Goal: Transaction & Acquisition: Obtain resource

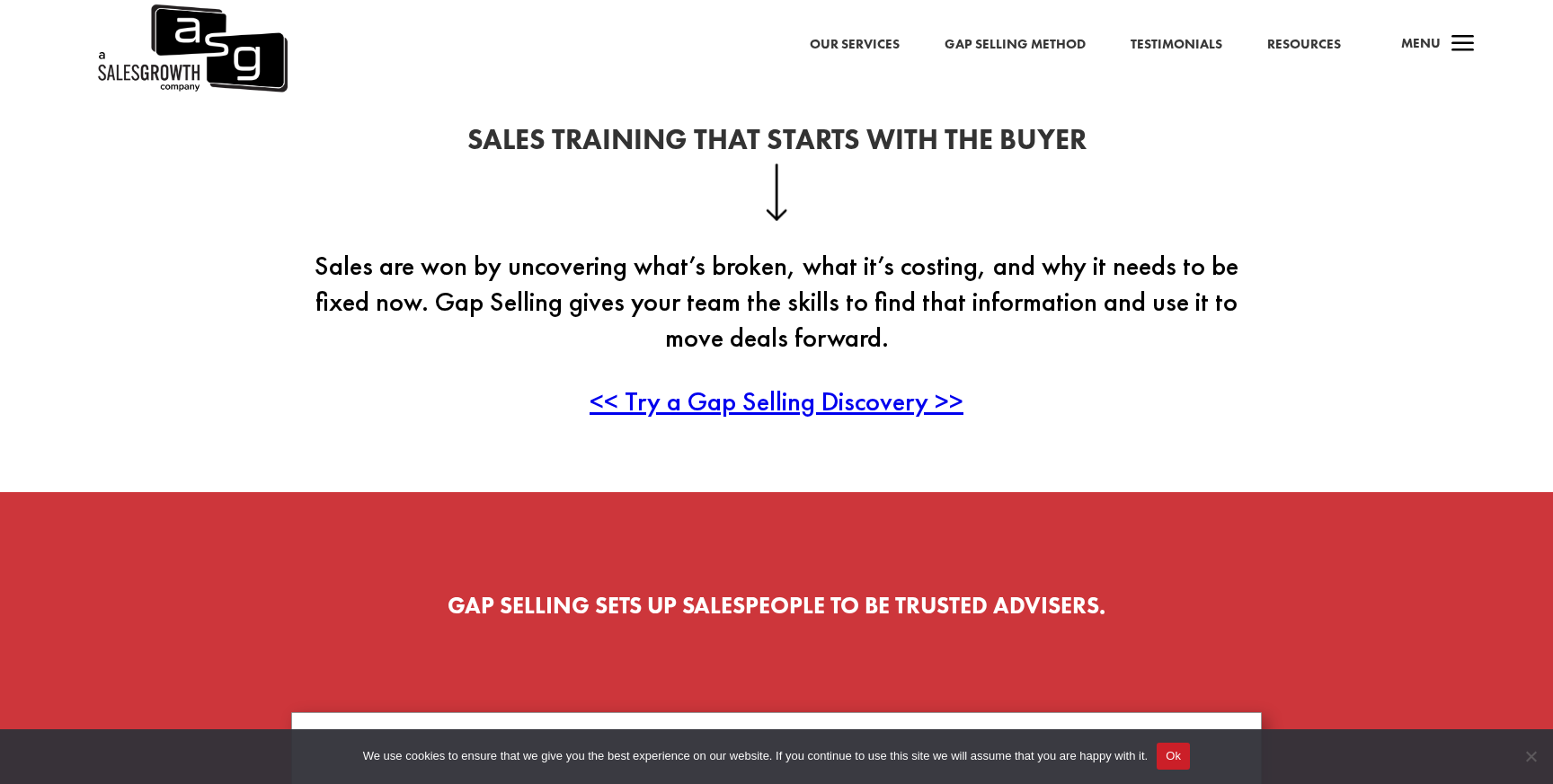
scroll to position [488, 0]
click at [743, 402] on span "<< Try a Gap Selling Discovery >>" at bounding box center [776, 400] width 374 height 35
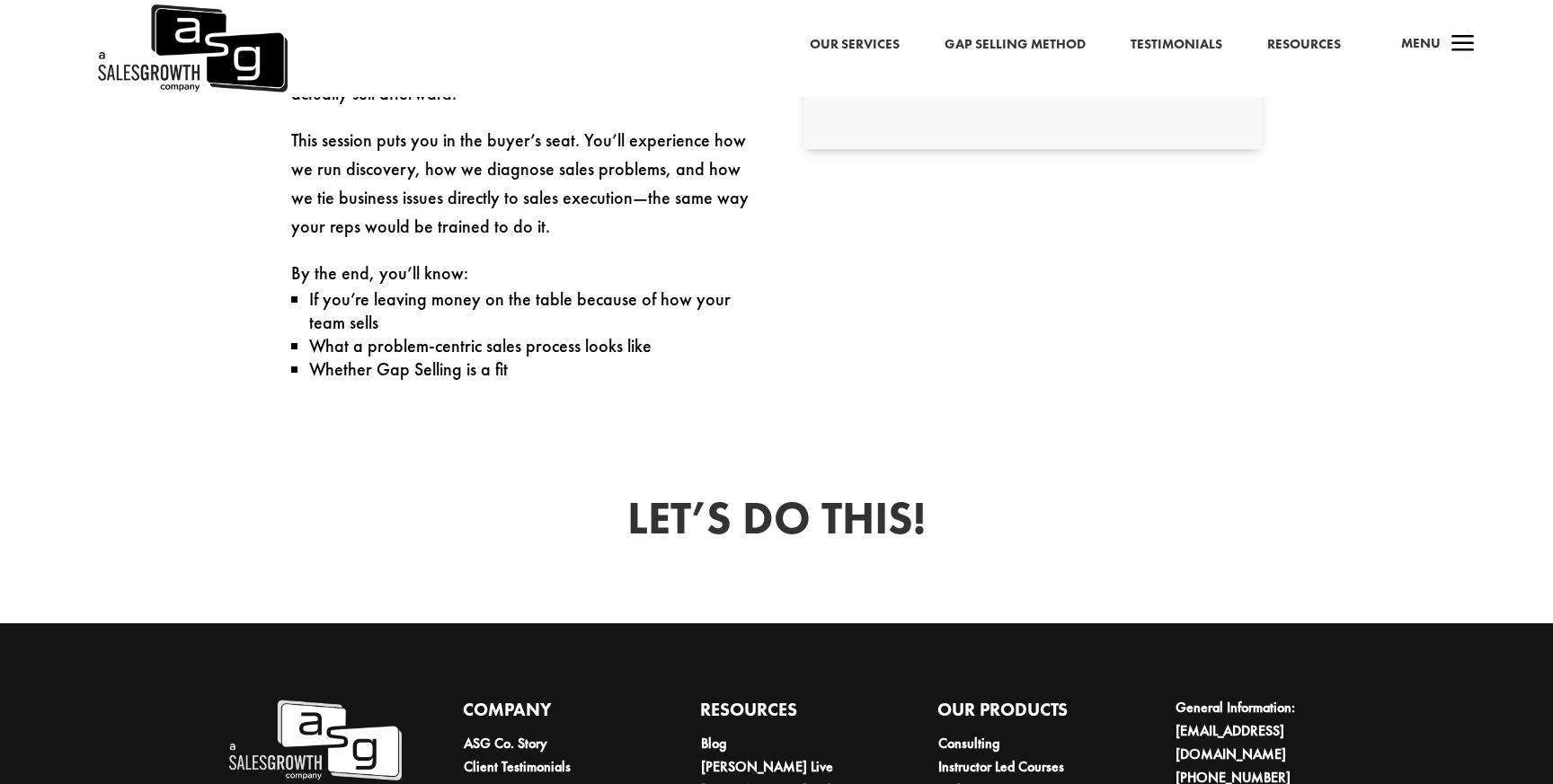
scroll to position [1106, 0]
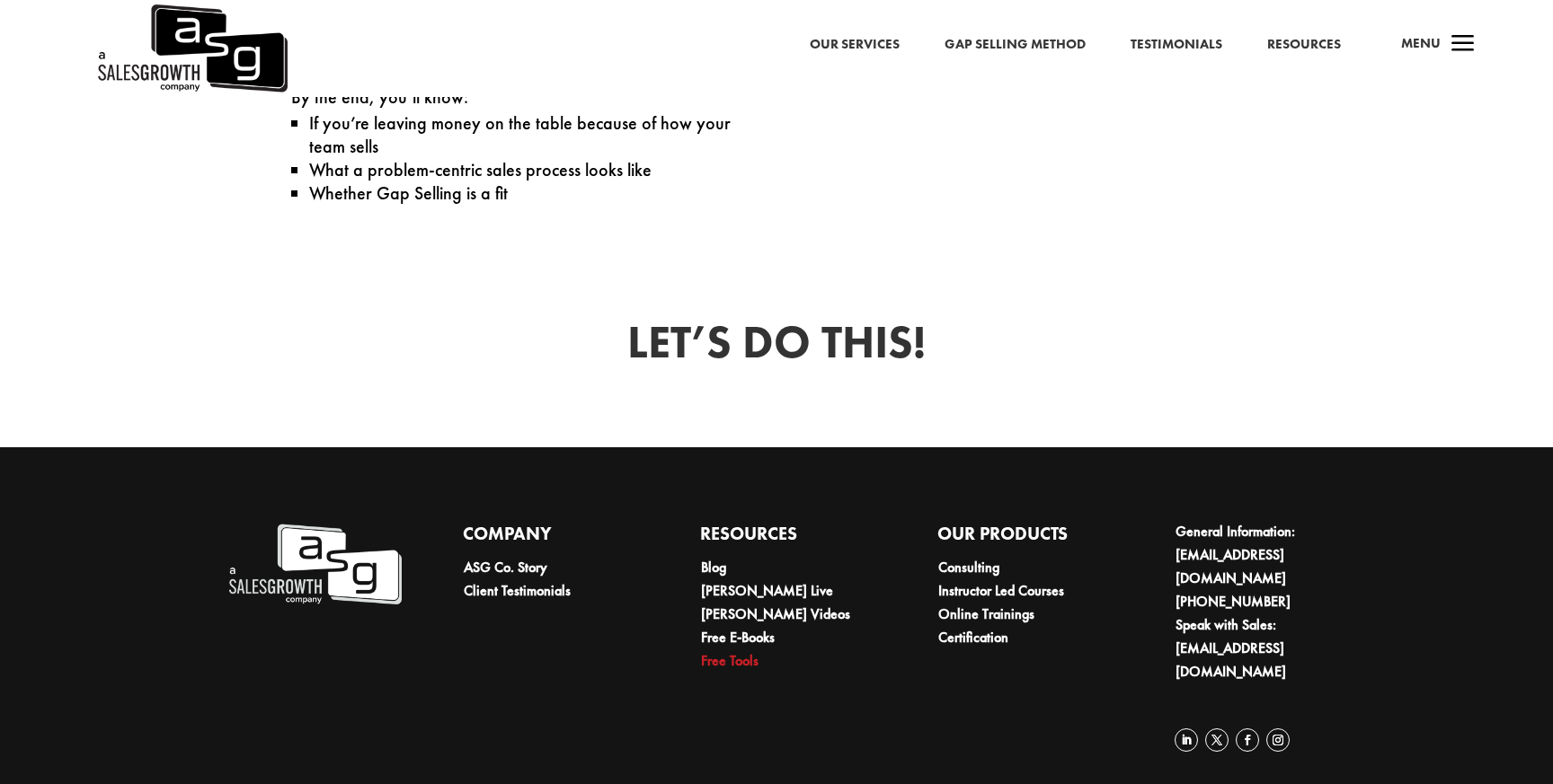
click at [729, 657] on link "Free Tools" at bounding box center [730, 661] width 58 height 19
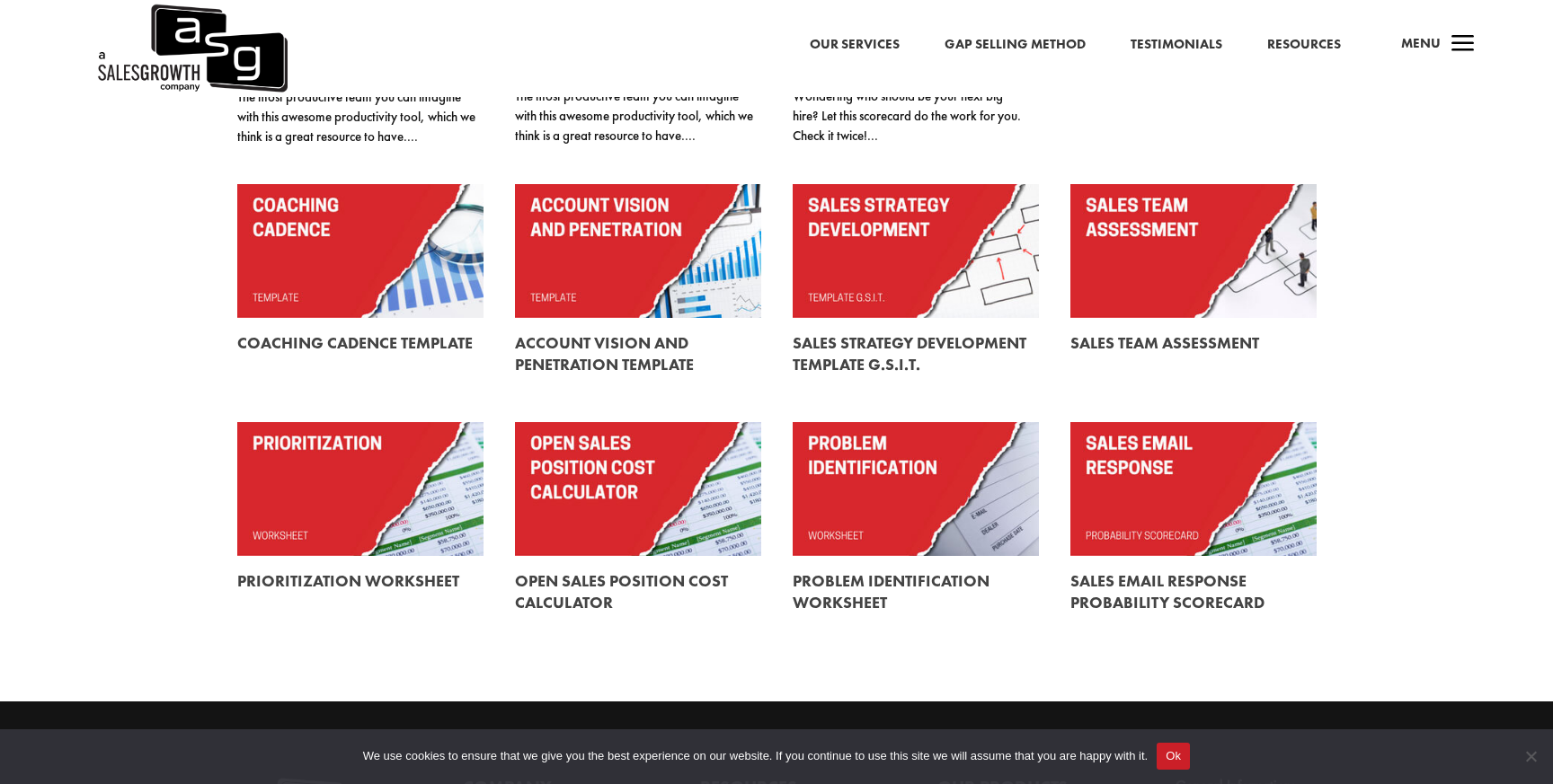
scroll to position [426, 0]
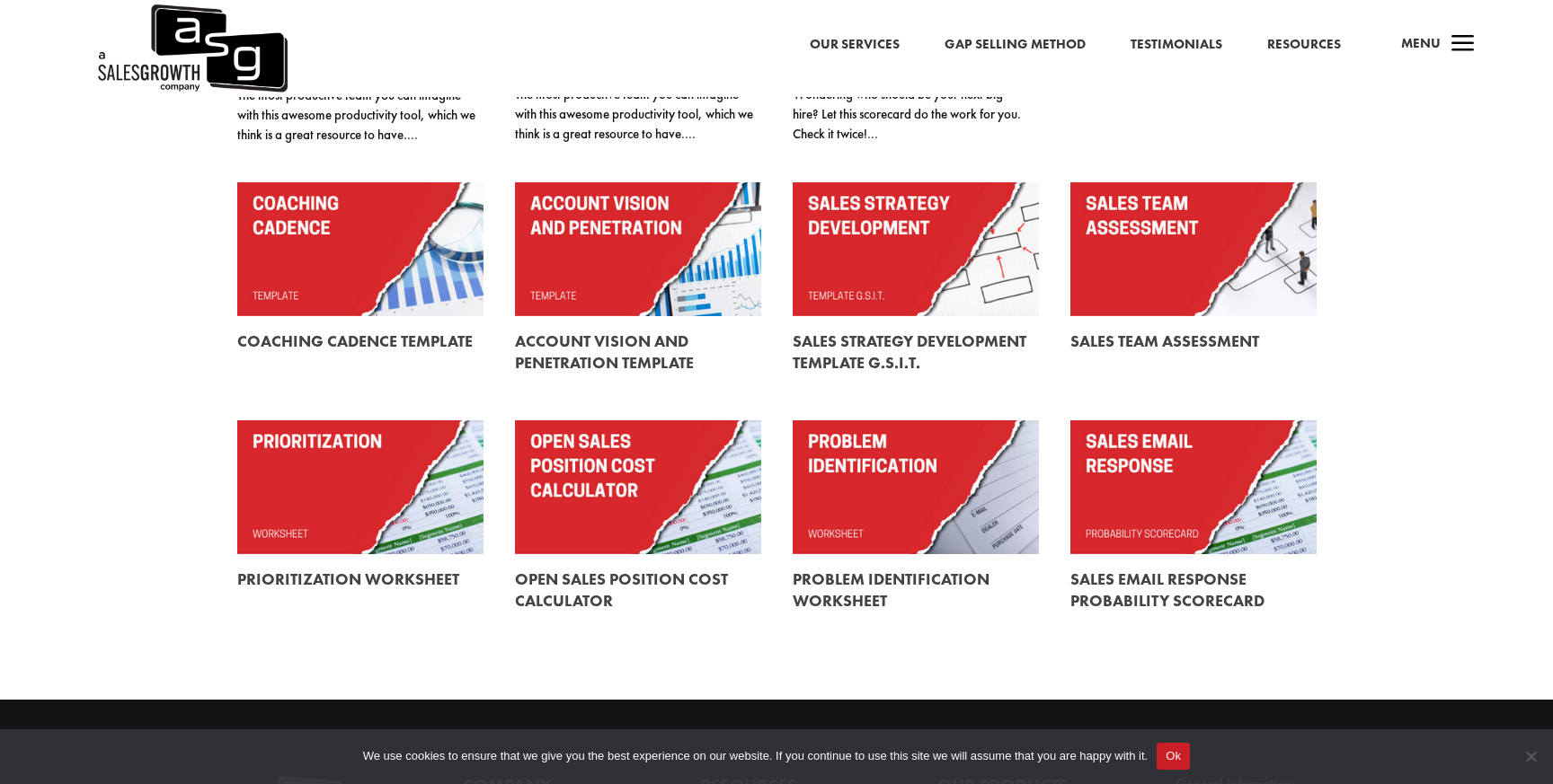
click at [851, 516] on link at bounding box center [916, 488] width 246 height 134
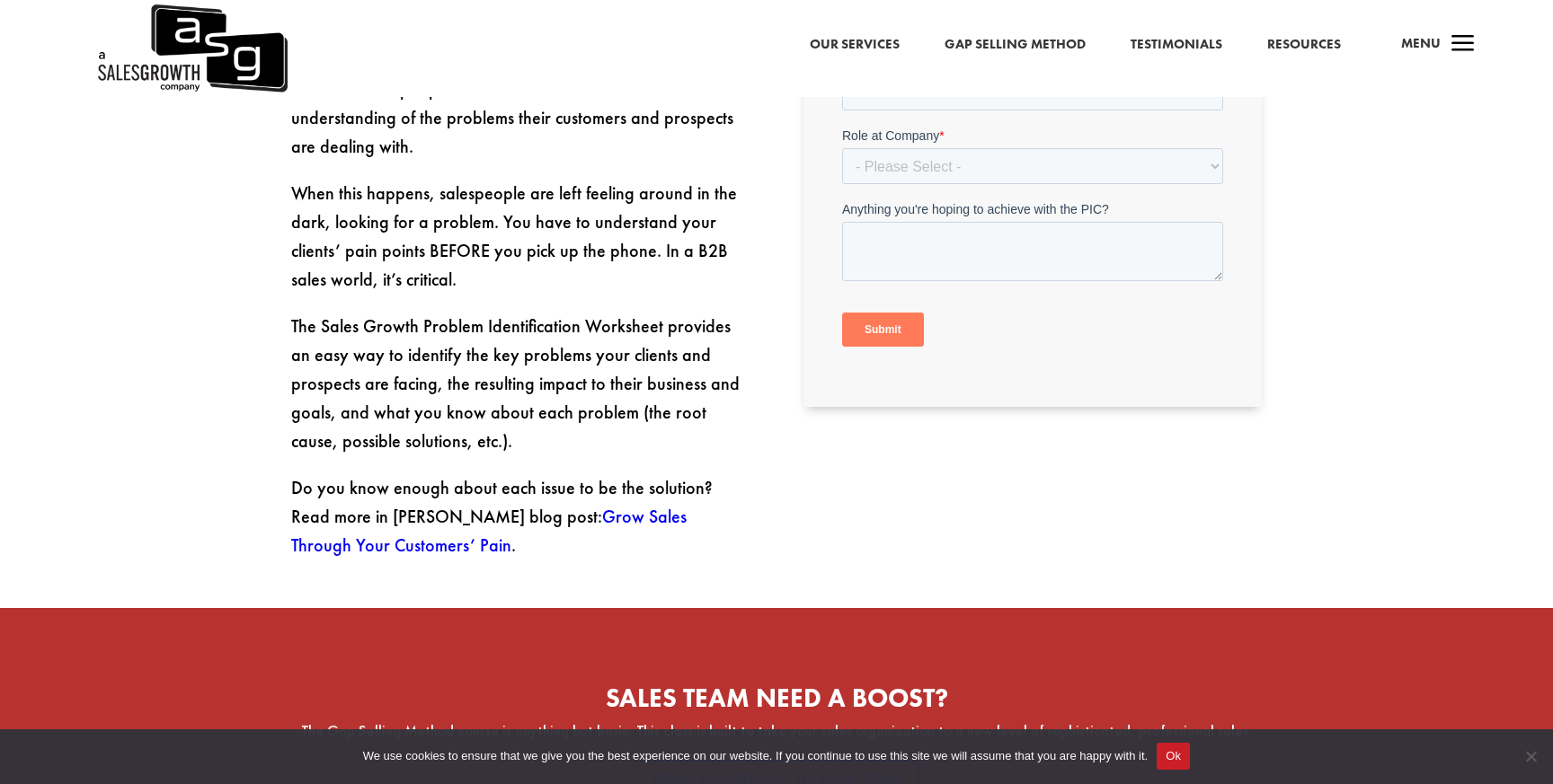
scroll to position [812, 0]
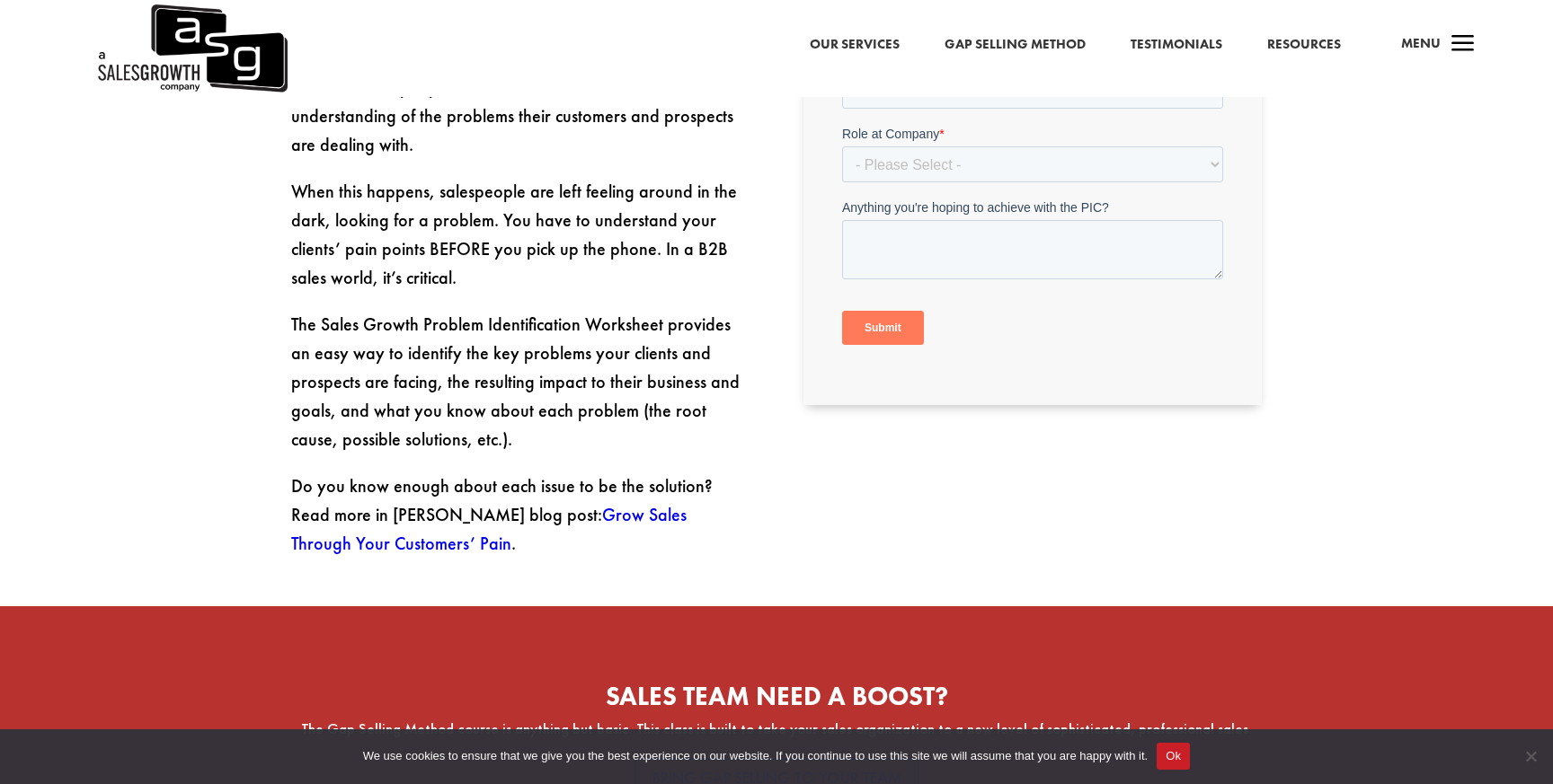
click at [643, 503] on link "Grow Sales Through Your Customers’ Pain" at bounding box center [489, 529] width 396 height 52
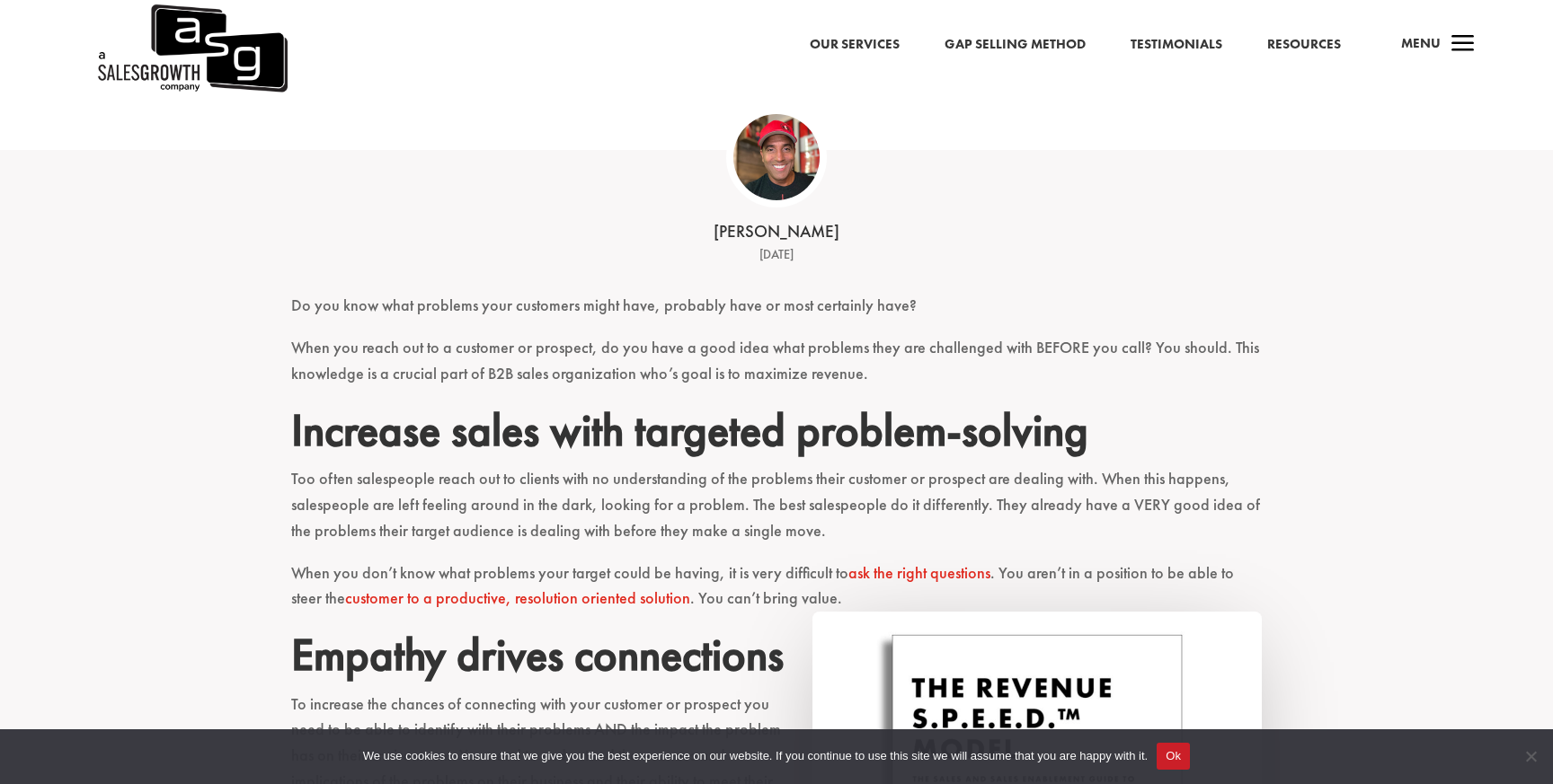
scroll to position [352, 0]
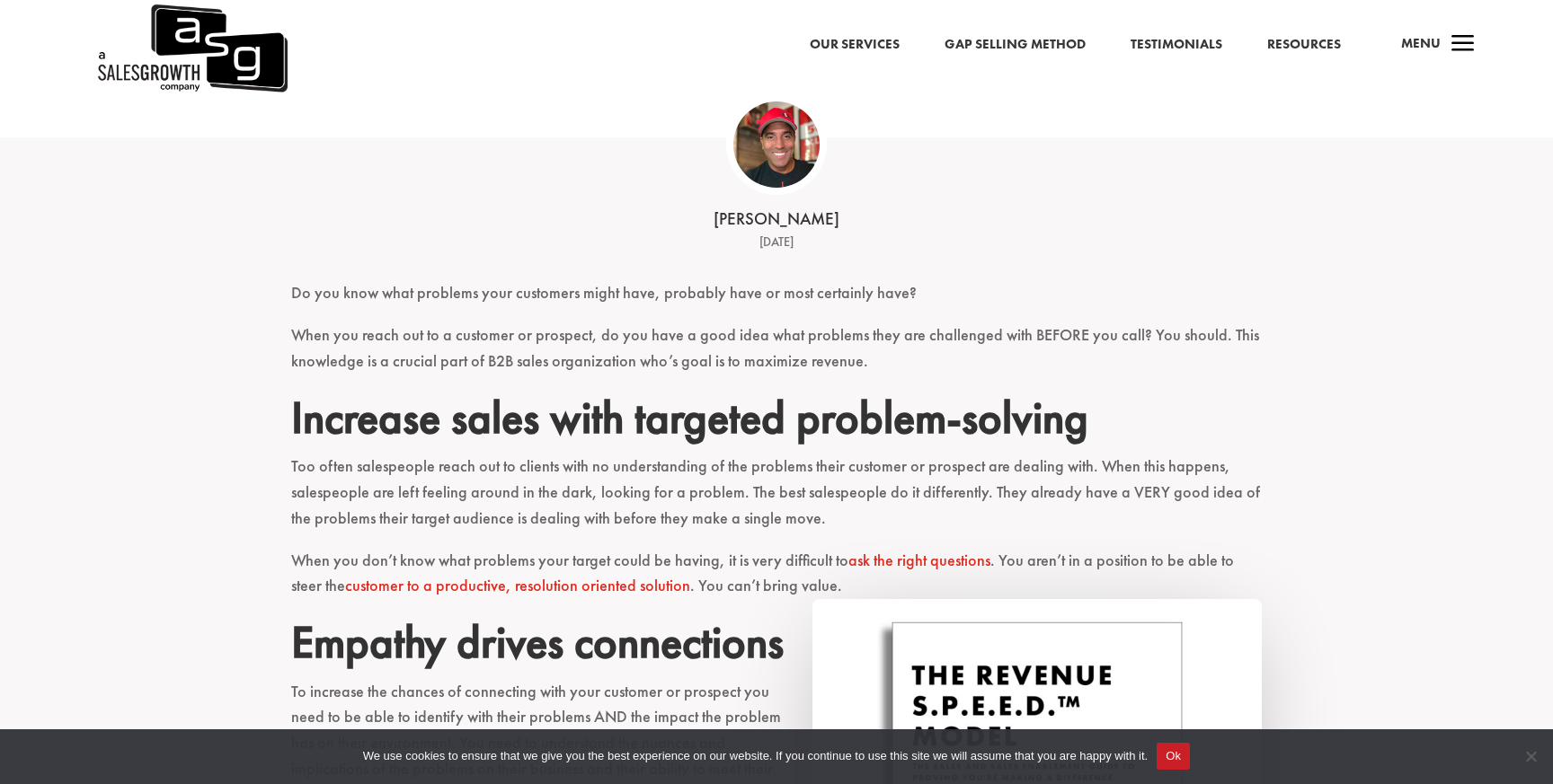
click at [781, 534] on p "Too often salespeople reach out to clients with no understanding of the problem…" at bounding box center [777, 500] width 971 height 93
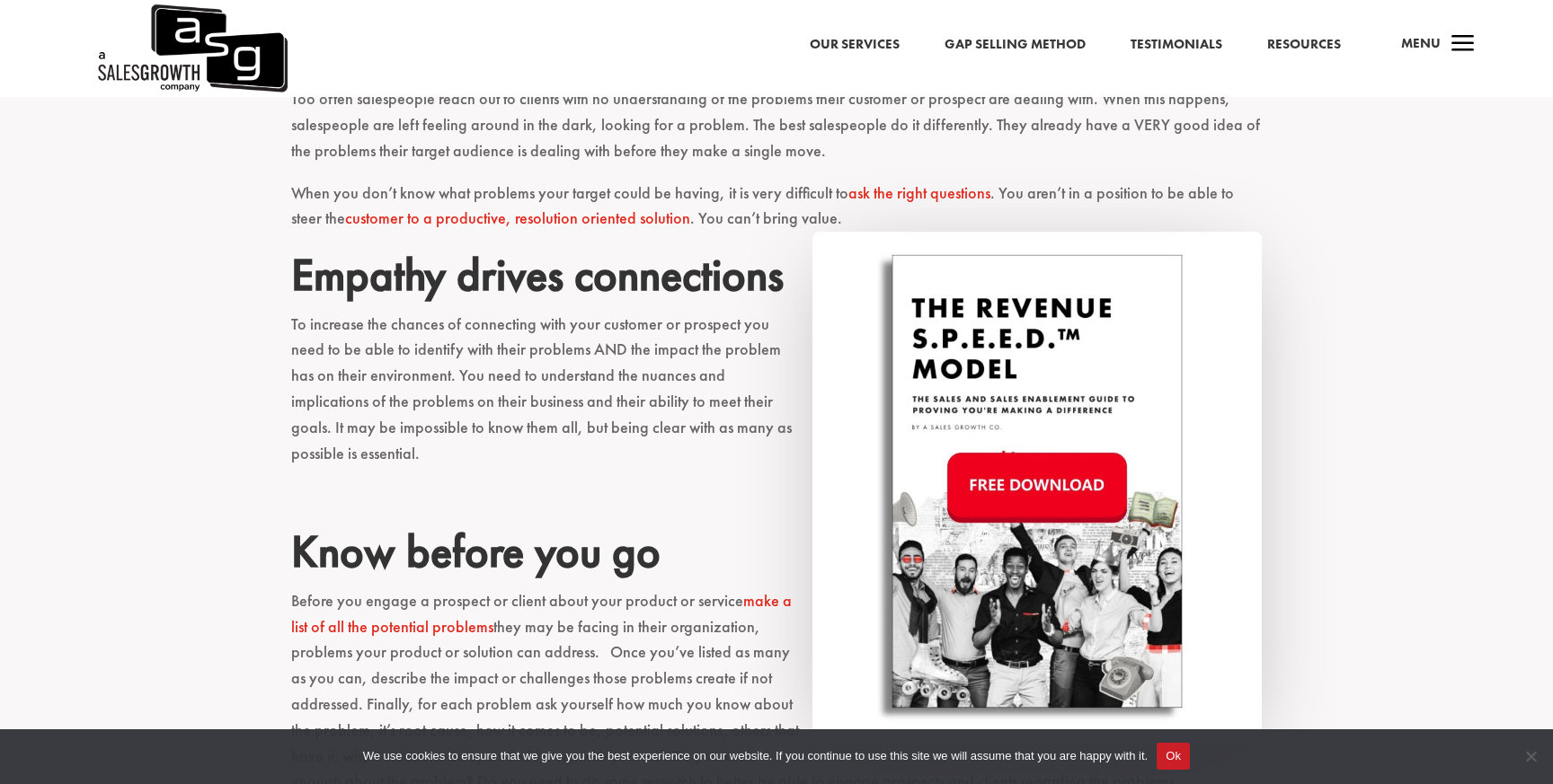
scroll to position [722, 0]
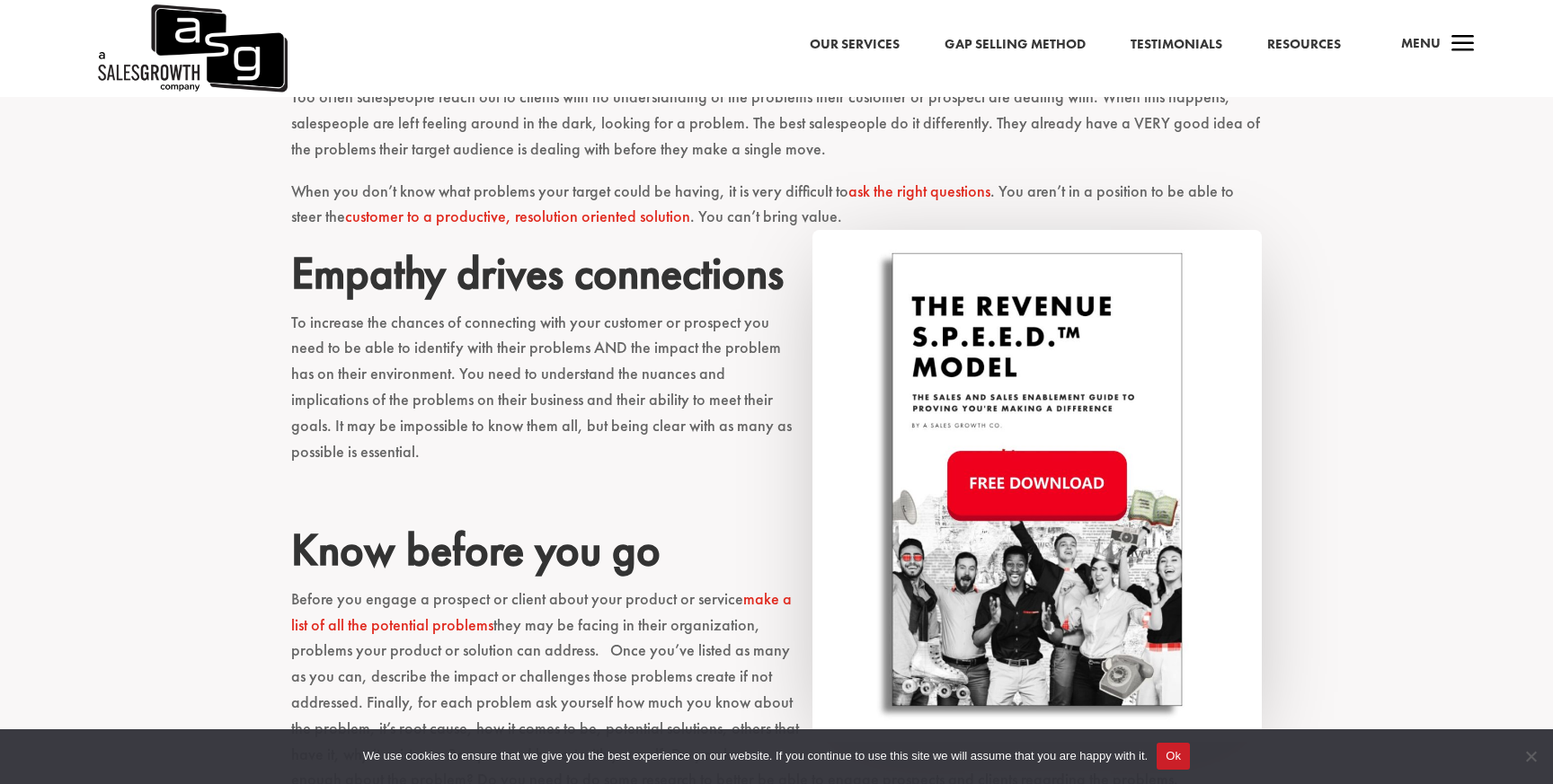
click at [1027, 491] on img at bounding box center [1037, 486] width 449 height 512
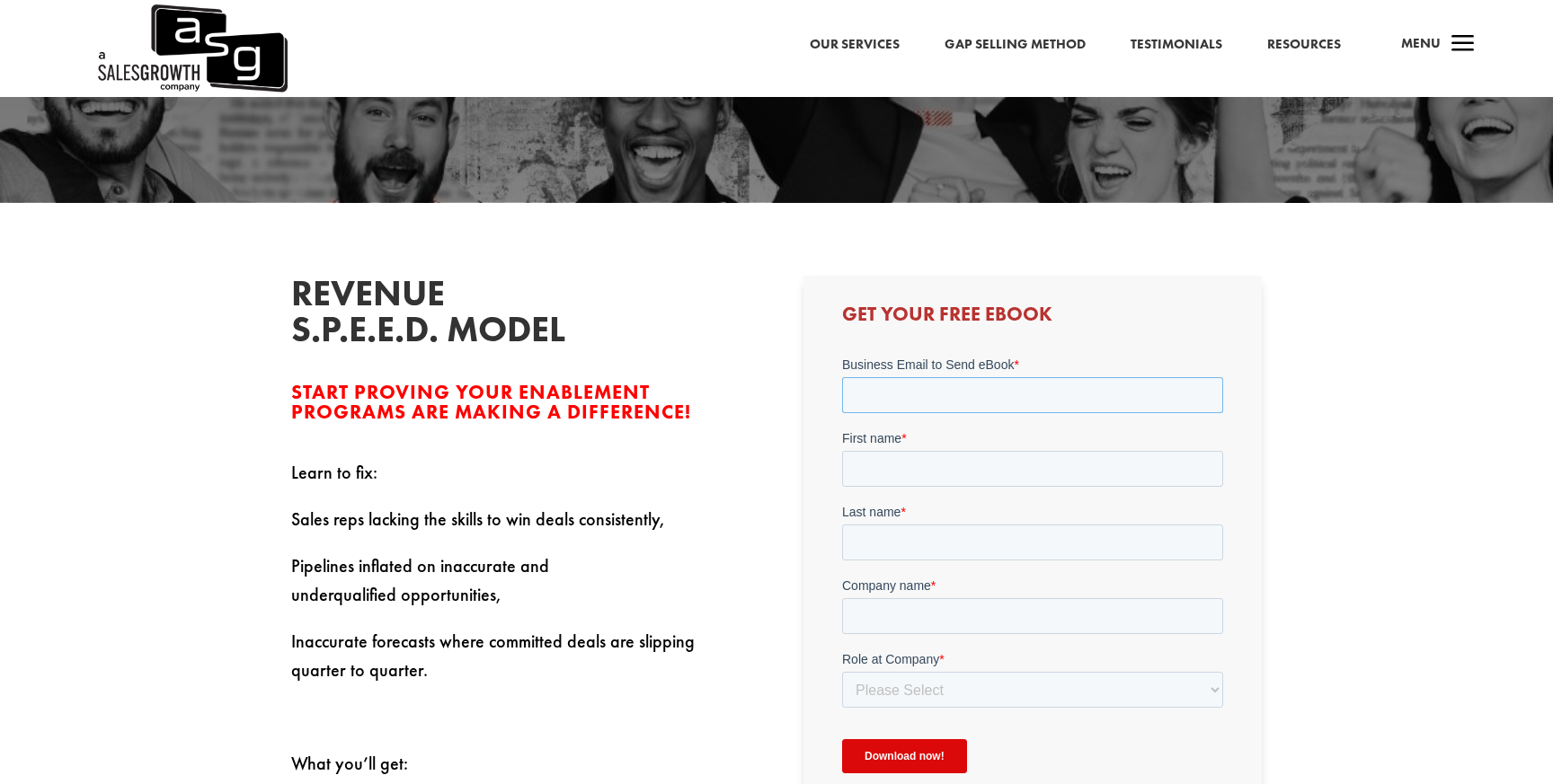
click at [929, 395] on input "Business Email to Send eBook *" at bounding box center [1031, 394] width 381 height 36
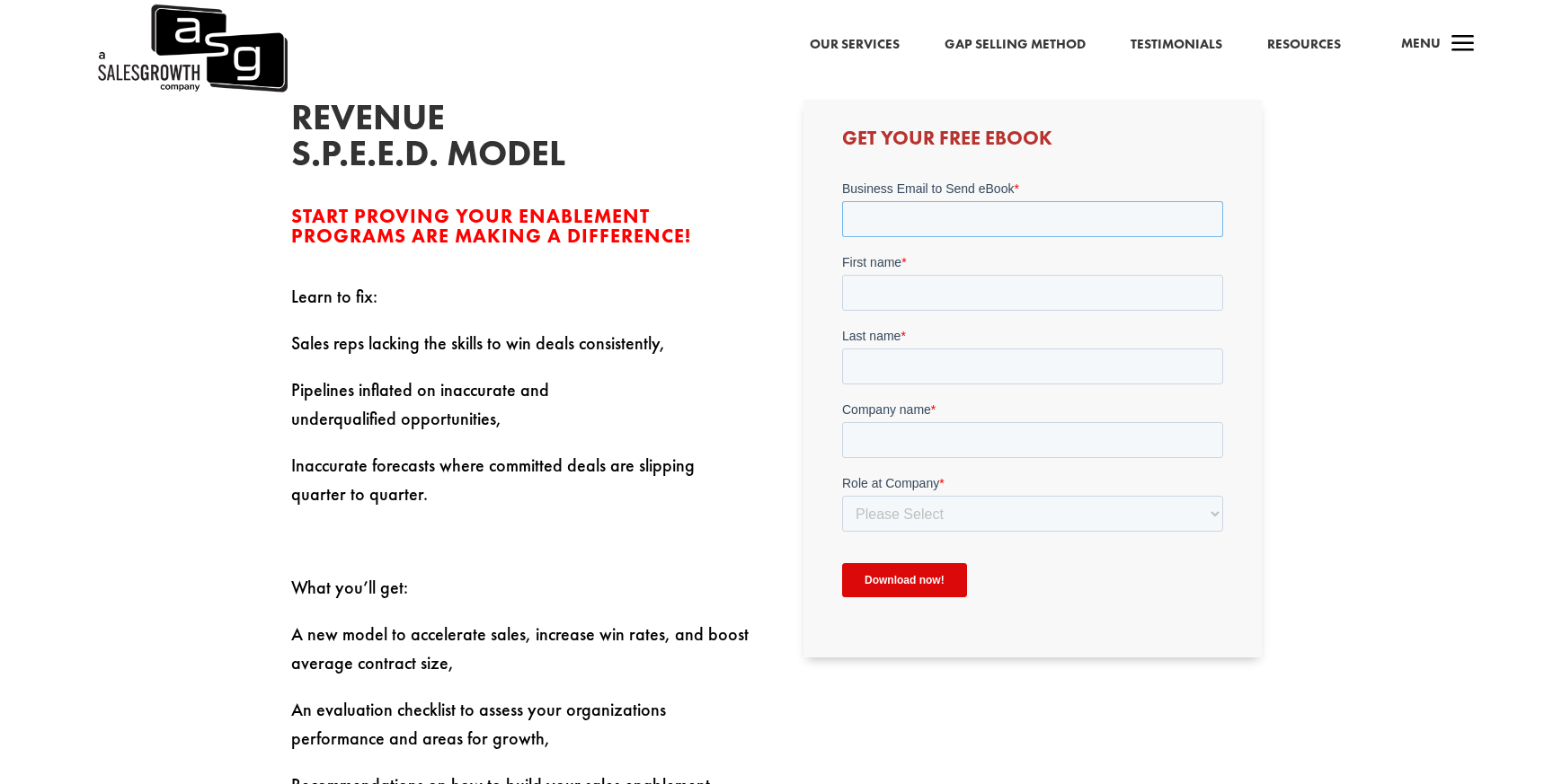
scroll to position [569, 0]
type input "chase"
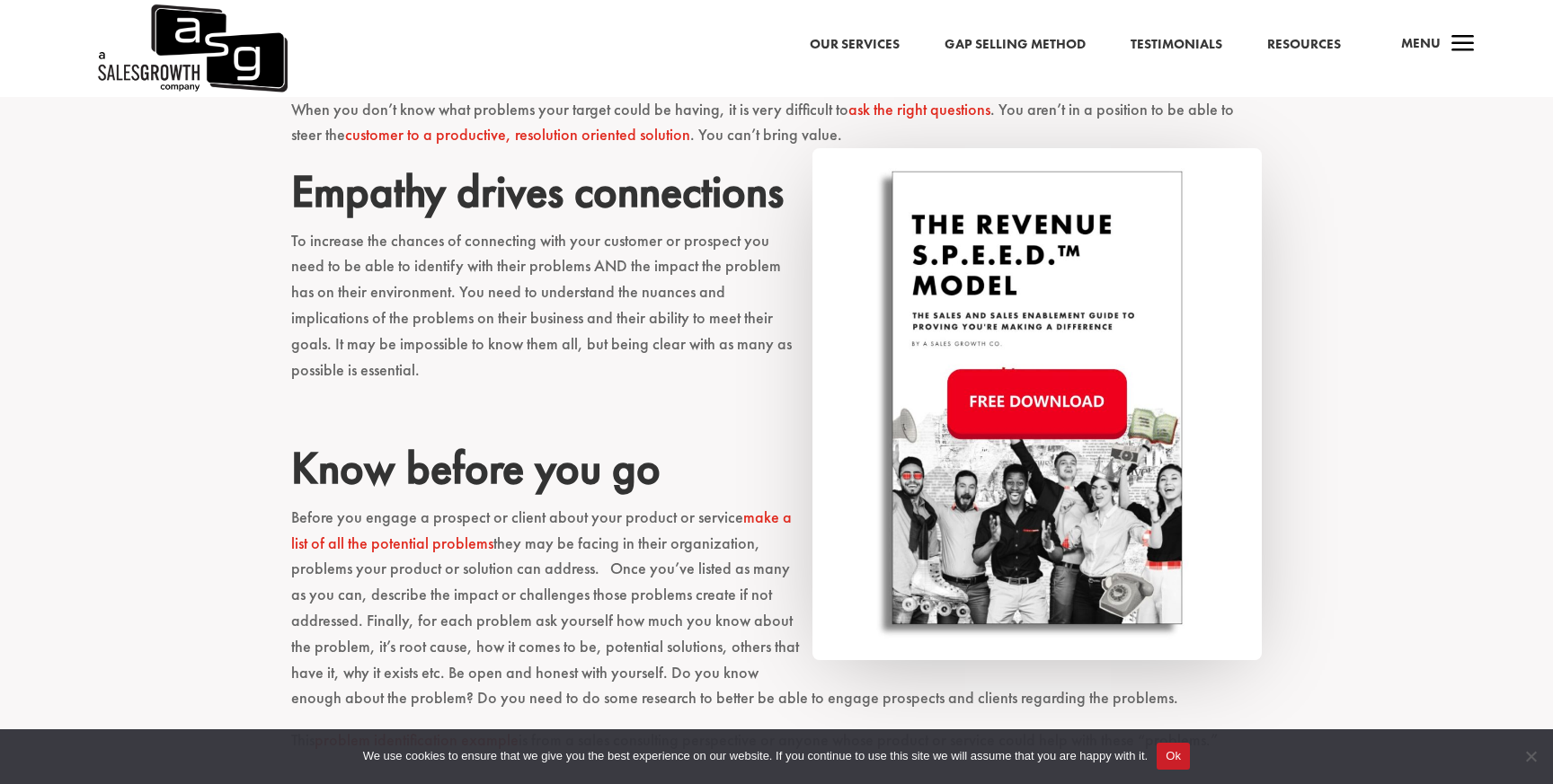
click at [997, 409] on img at bounding box center [1037, 404] width 449 height 512
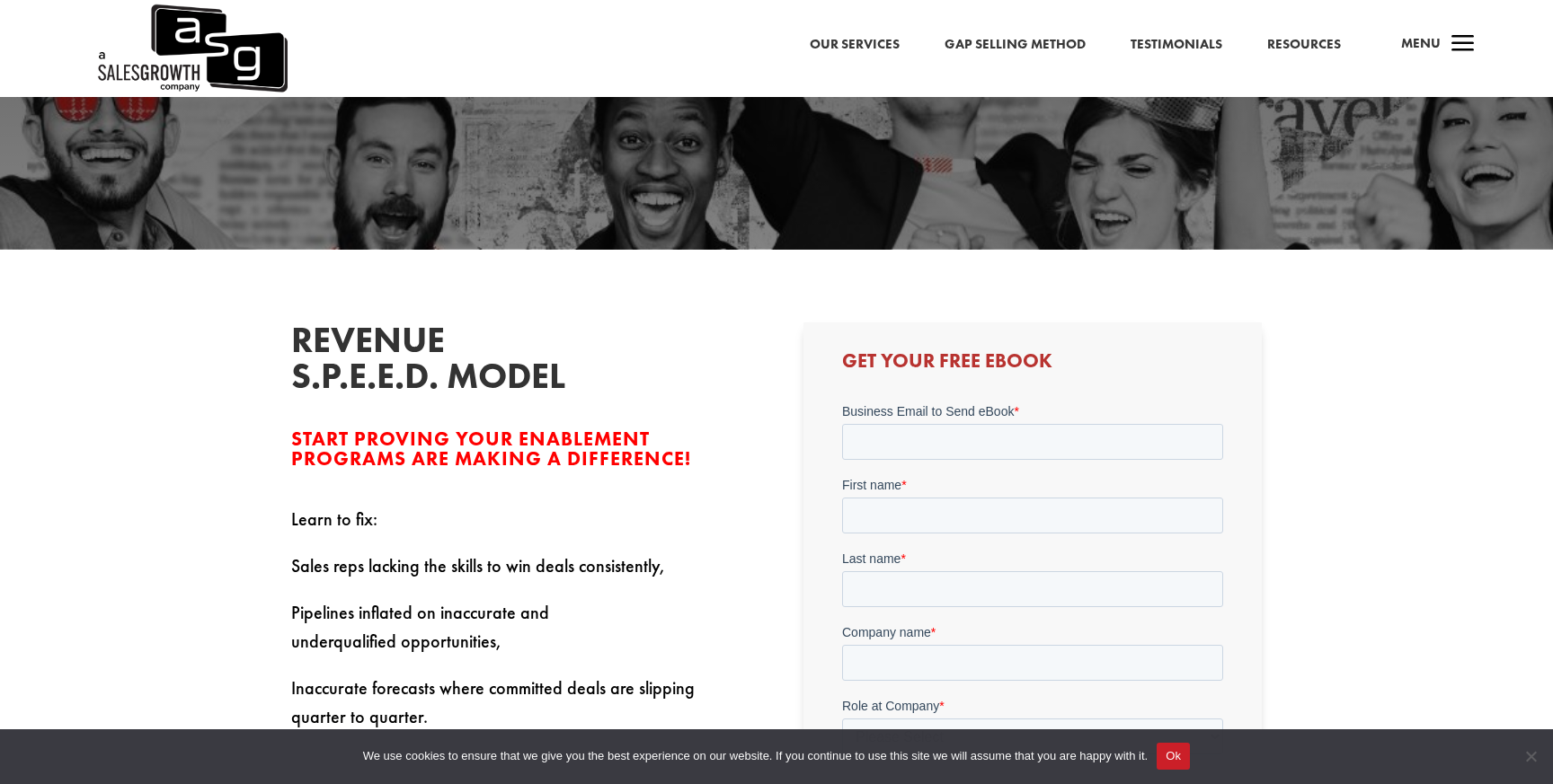
scroll to position [413, 0]
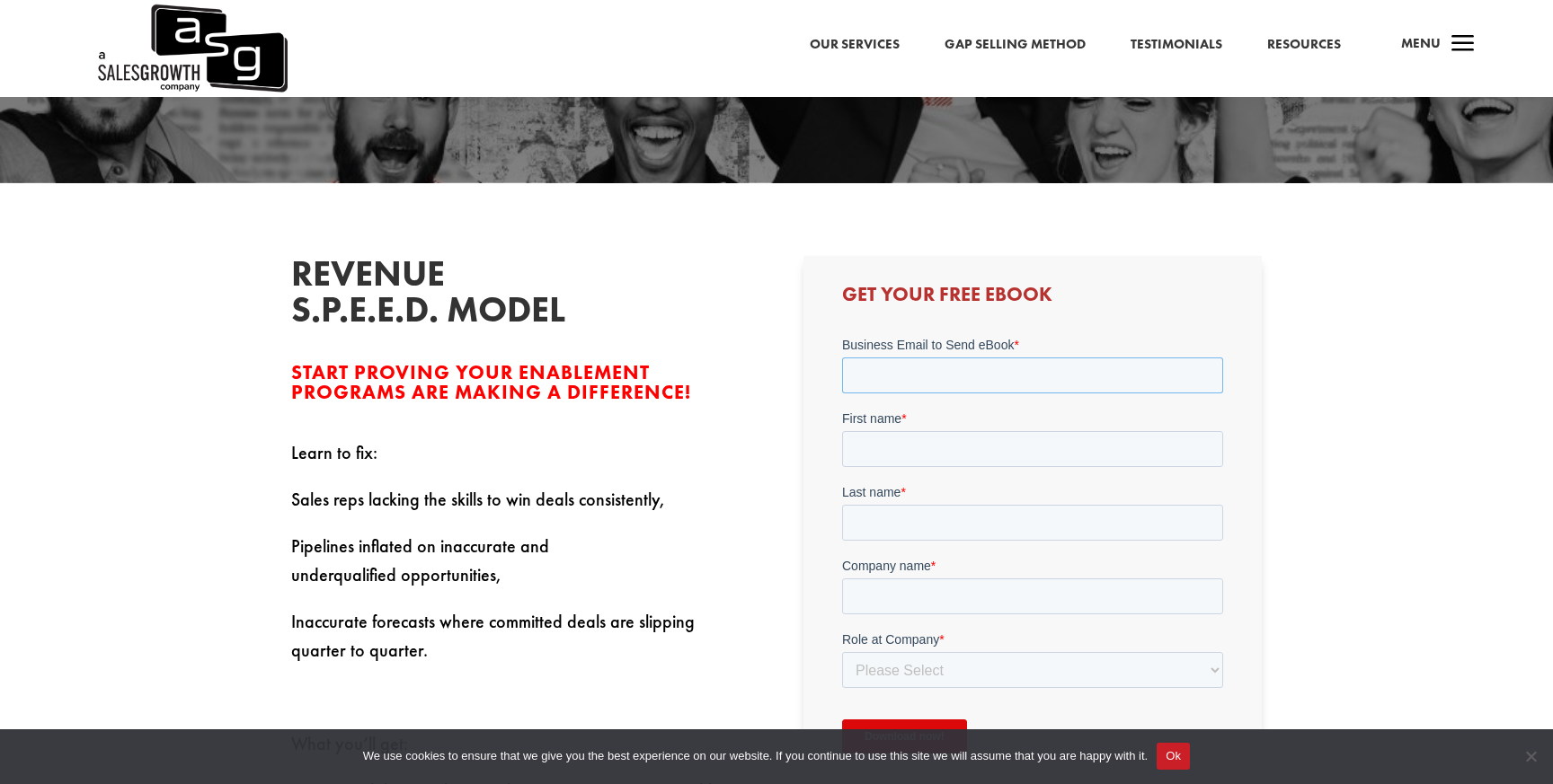
click at [920, 385] on input "Business Email to Send eBook *" at bounding box center [1031, 374] width 381 height 36
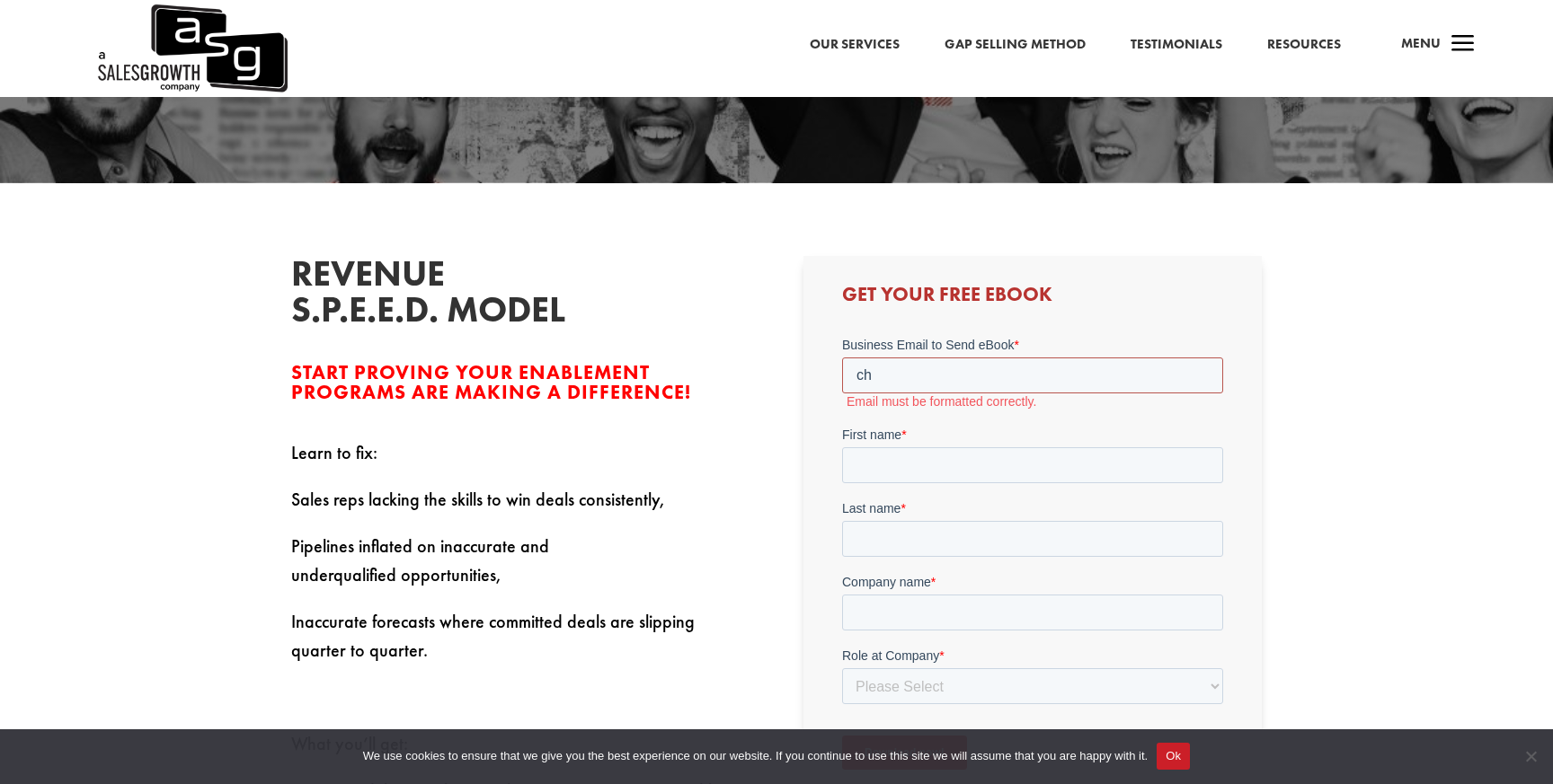
type input "c"
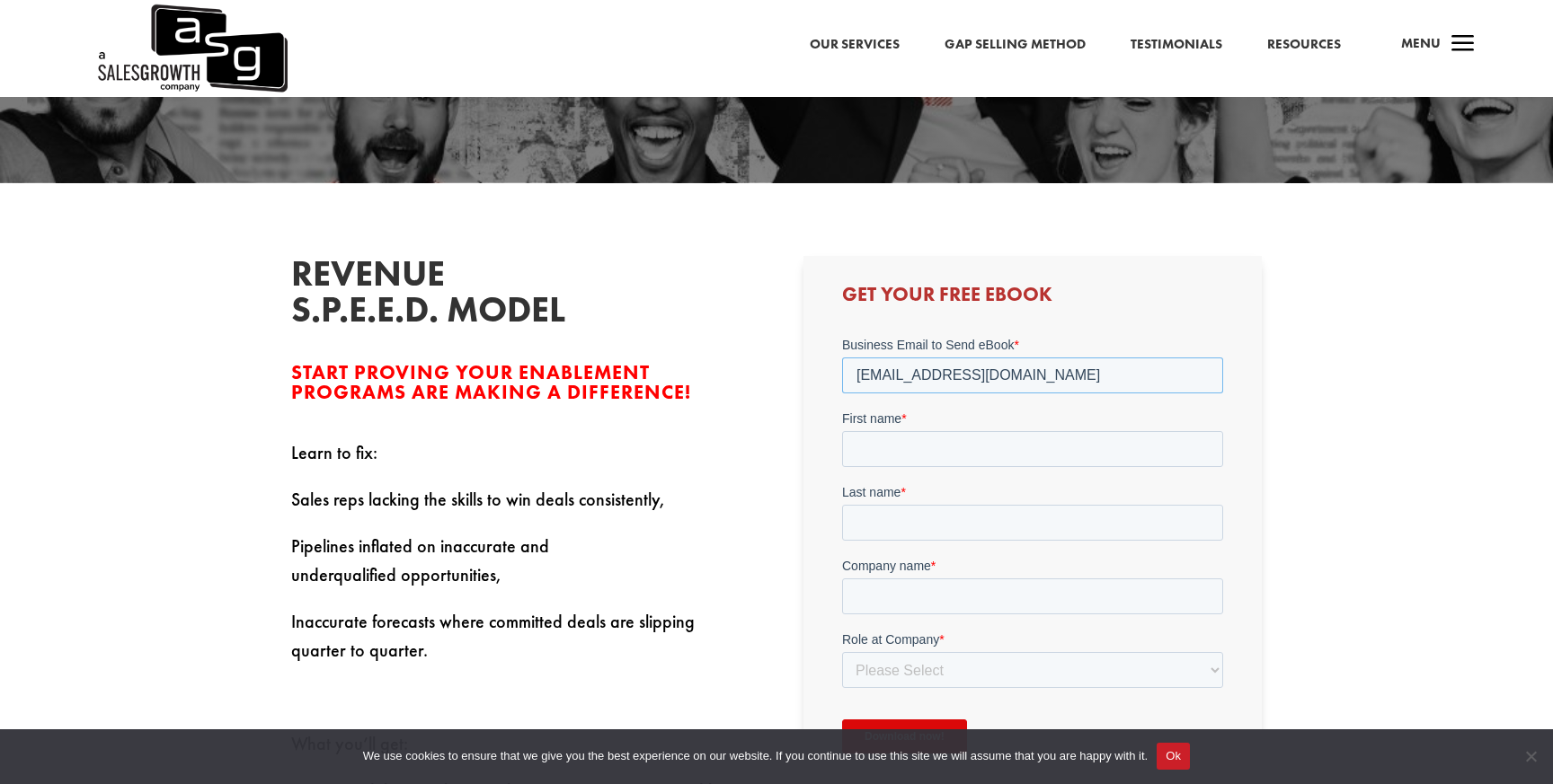
type input "kmotte@topofmindtech.com"
click at [914, 456] on input "First name *" at bounding box center [1031, 448] width 381 height 36
type input "Keith"
click at [892, 528] on input "Last name *" at bounding box center [1031, 521] width 381 height 36
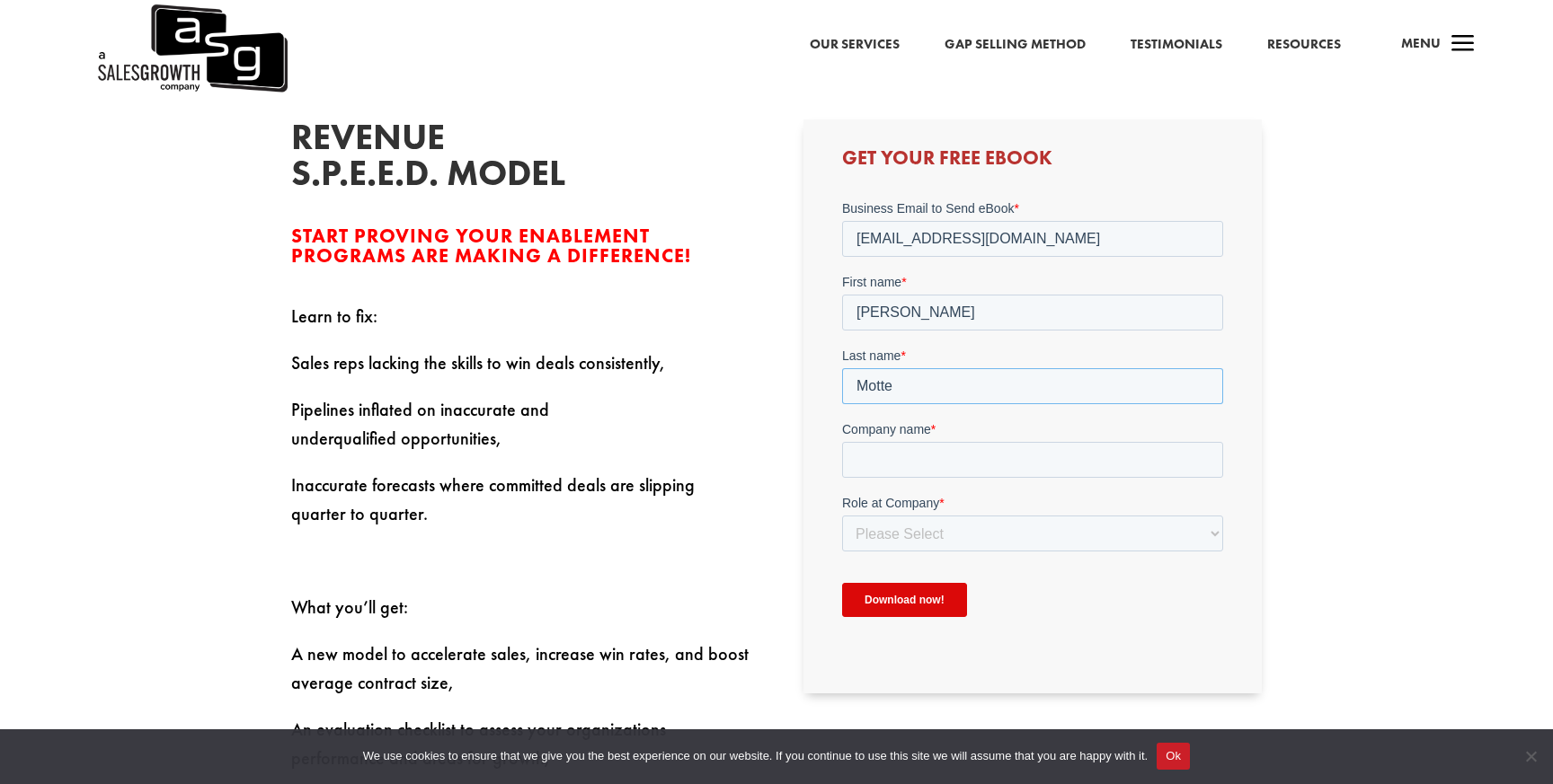
scroll to position [550, 0]
type input "Motte"
click at [948, 453] on input "Company name *" at bounding box center [1031, 458] width 381 height 36
type input "TOMA"
click at [911, 531] on select "Please Select C-Level (CRO, CSO, etc) Senior Leadership (VP of Sales, VP of Ena…" at bounding box center [1031, 532] width 381 height 36
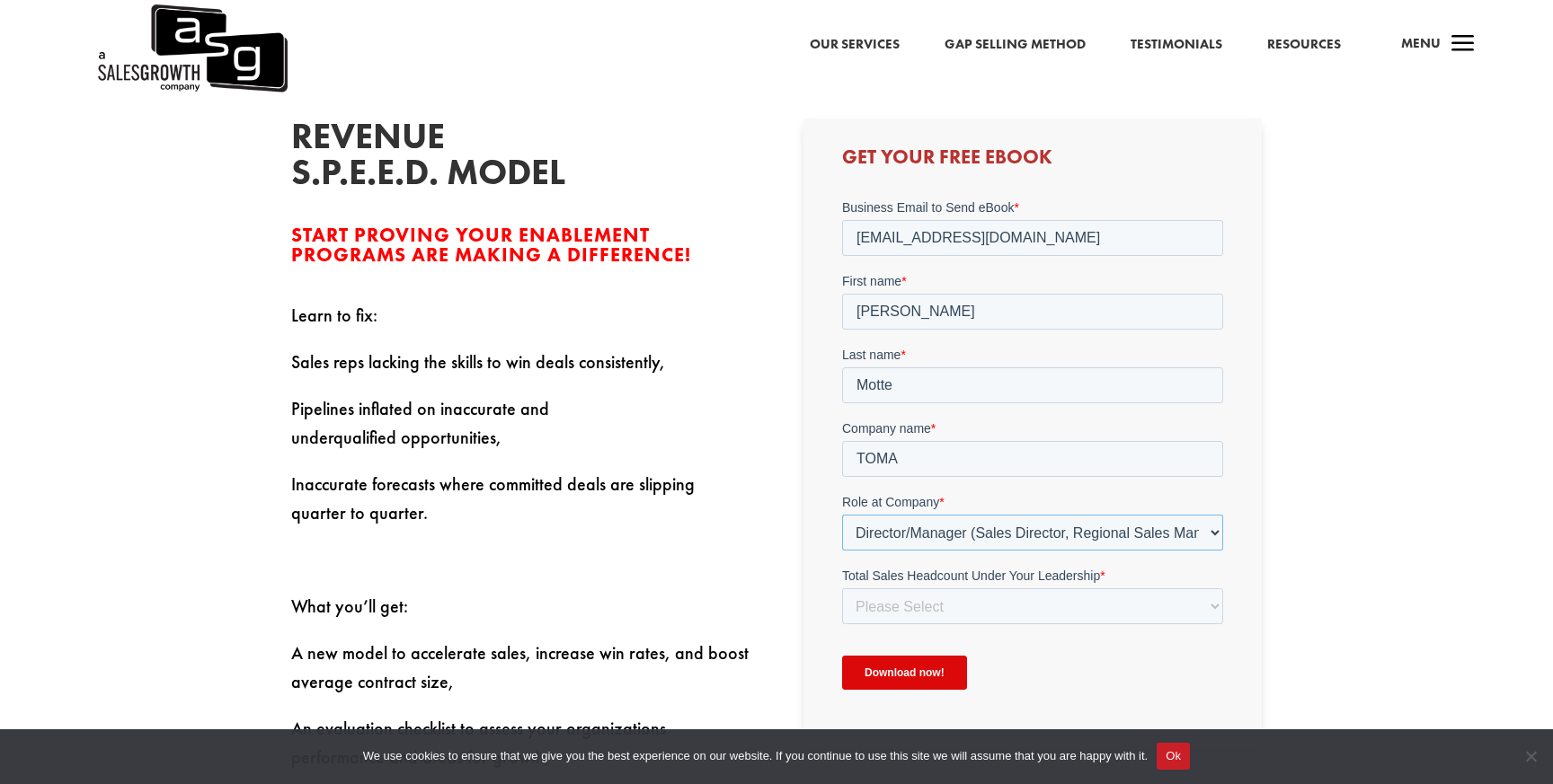
click at [942, 534] on select "Please Select C-Level (CRO, CSO, etc) Senior Leadership (VP of Sales, VP of Ena…" at bounding box center [1031, 532] width 381 height 36
select select "C-Level (CRO, CSO, etc)"
click at [937, 604] on select "Please Select Just Me 1-9 10-19 20-49 50-99 100+" at bounding box center [1031, 605] width 381 height 36
select select "1-9"
click at [916, 677] on input "Download now!" at bounding box center [904, 671] width 125 height 34
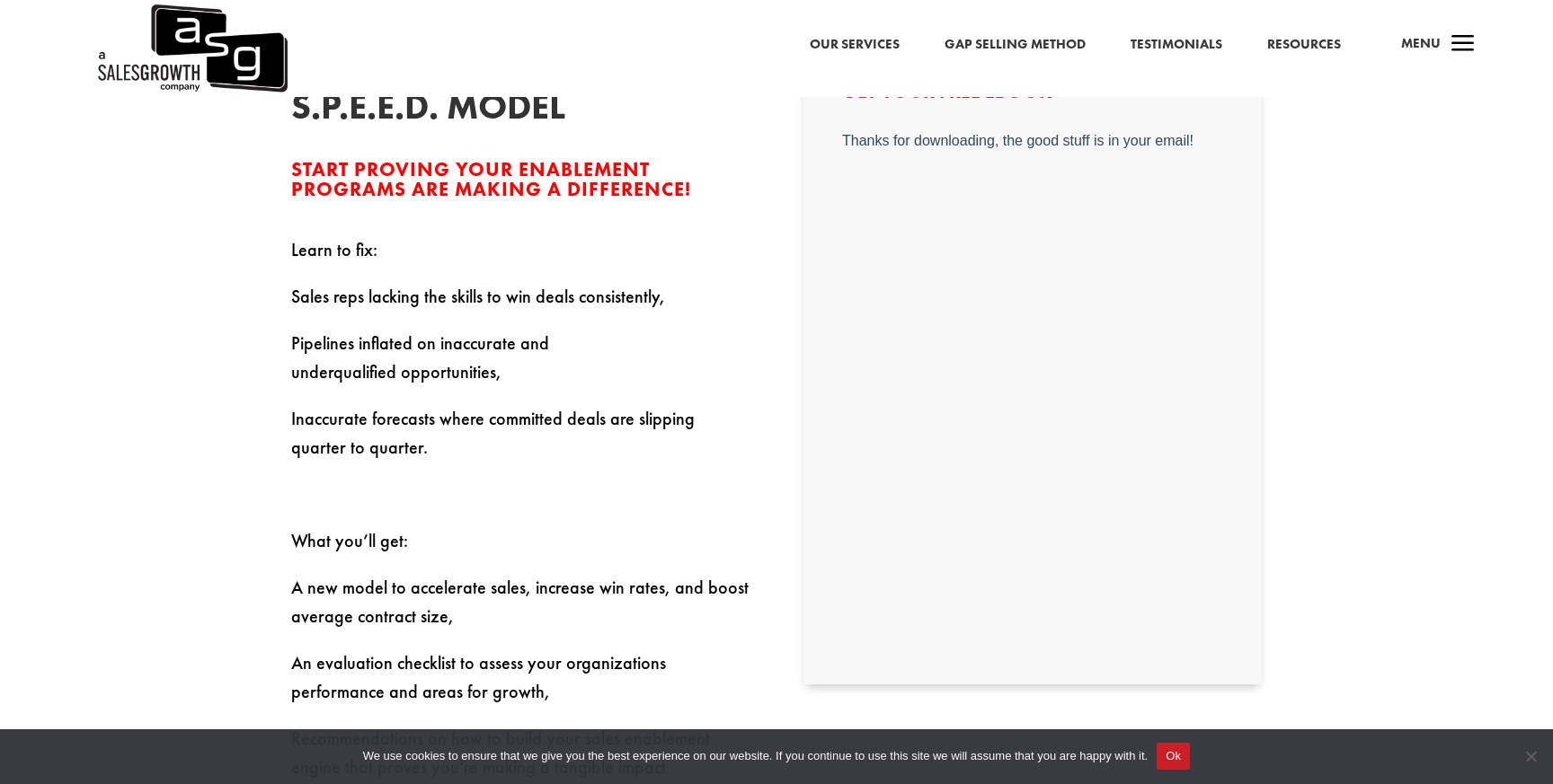
scroll to position [609, 0]
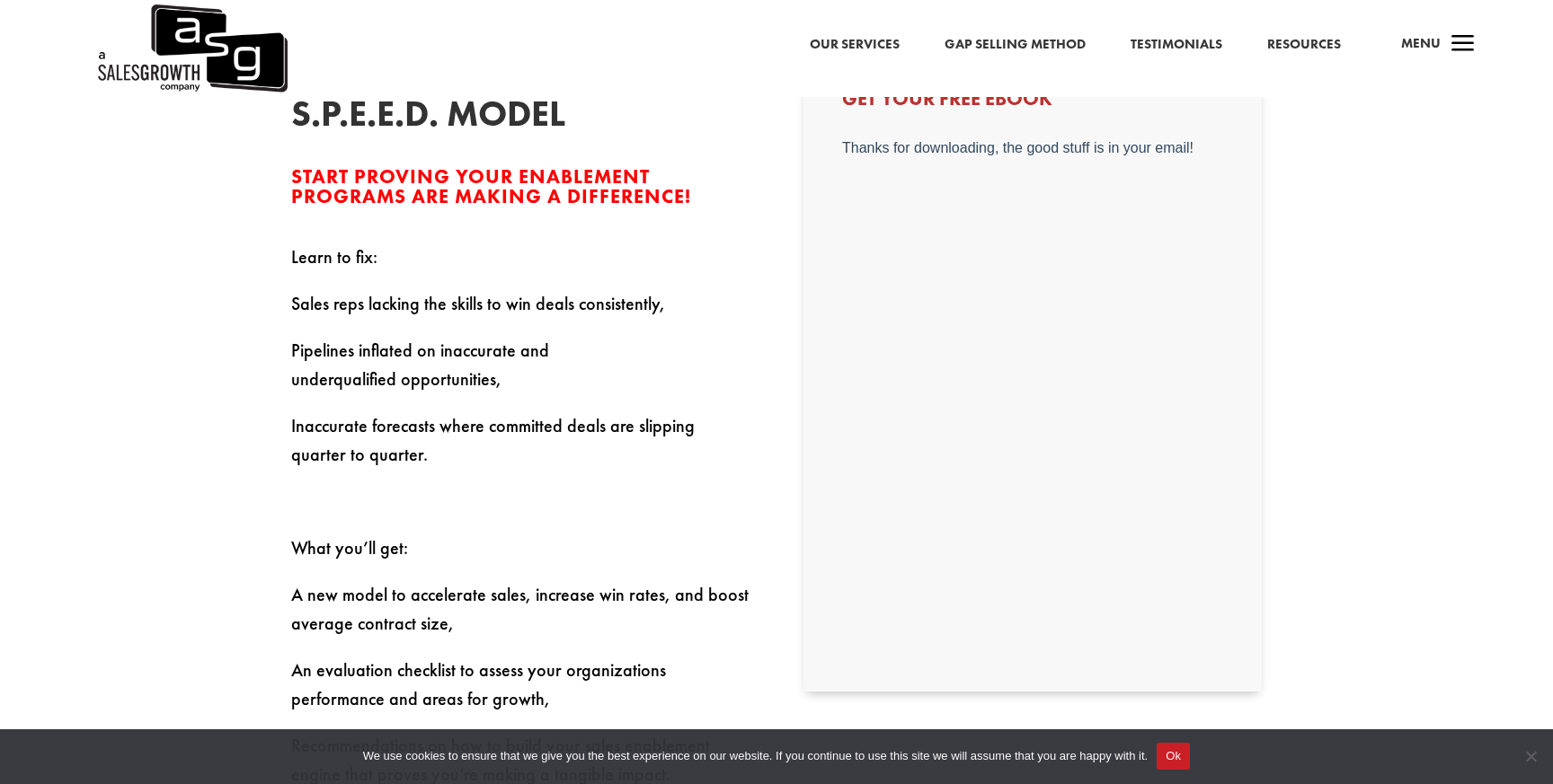
click at [951, 470] on body "Thanks for downloading, the good stuff is in your email!" at bounding box center [1031, 401] width 381 height 523
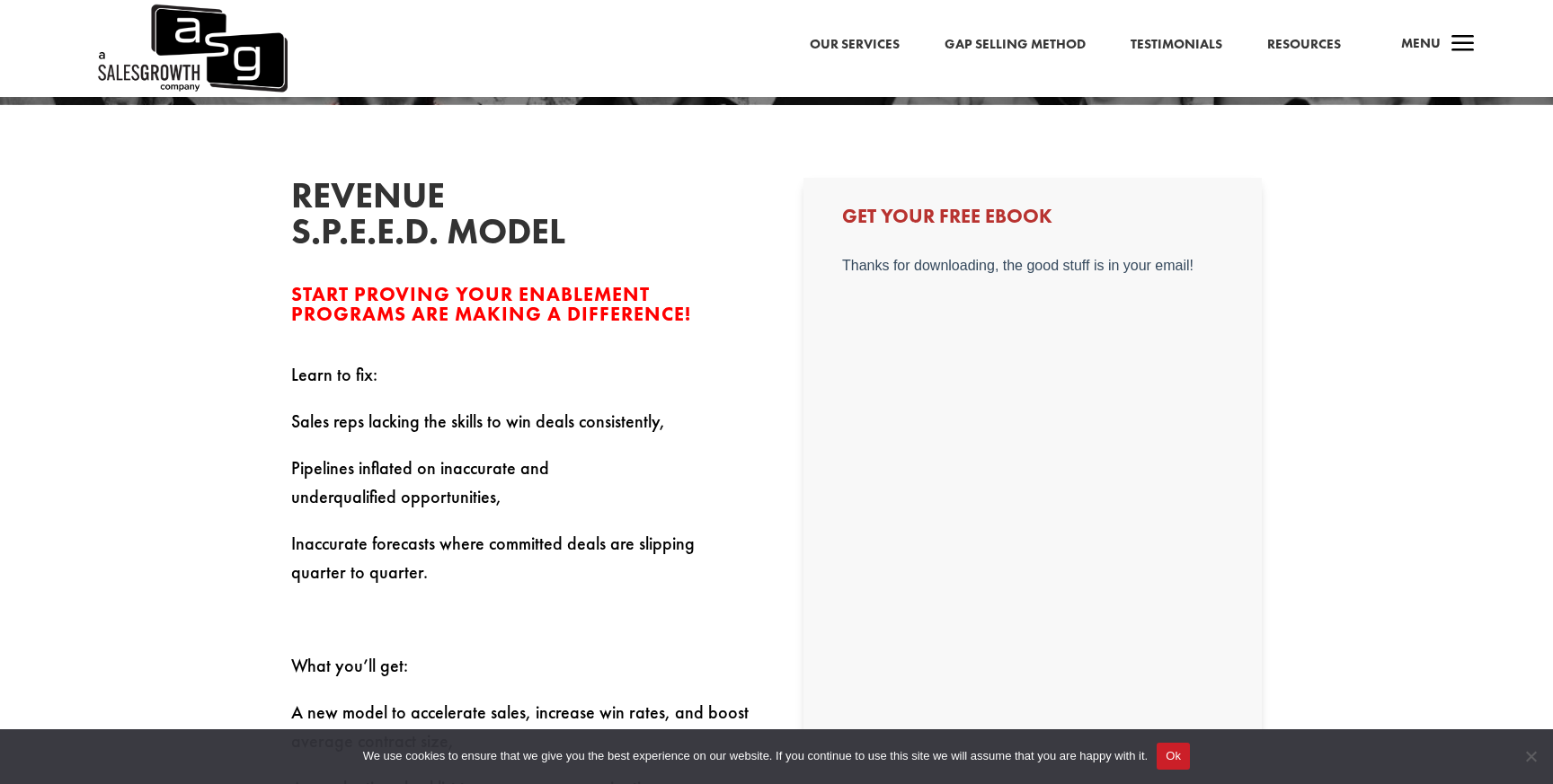
scroll to position [493, 0]
click at [960, 223] on h3 "Get Your Free Ebook" at bounding box center [1032, 220] width 381 height 29
click at [1190, 761] on button "Ok" at bounding box center [1174, 756] width 34 height 27
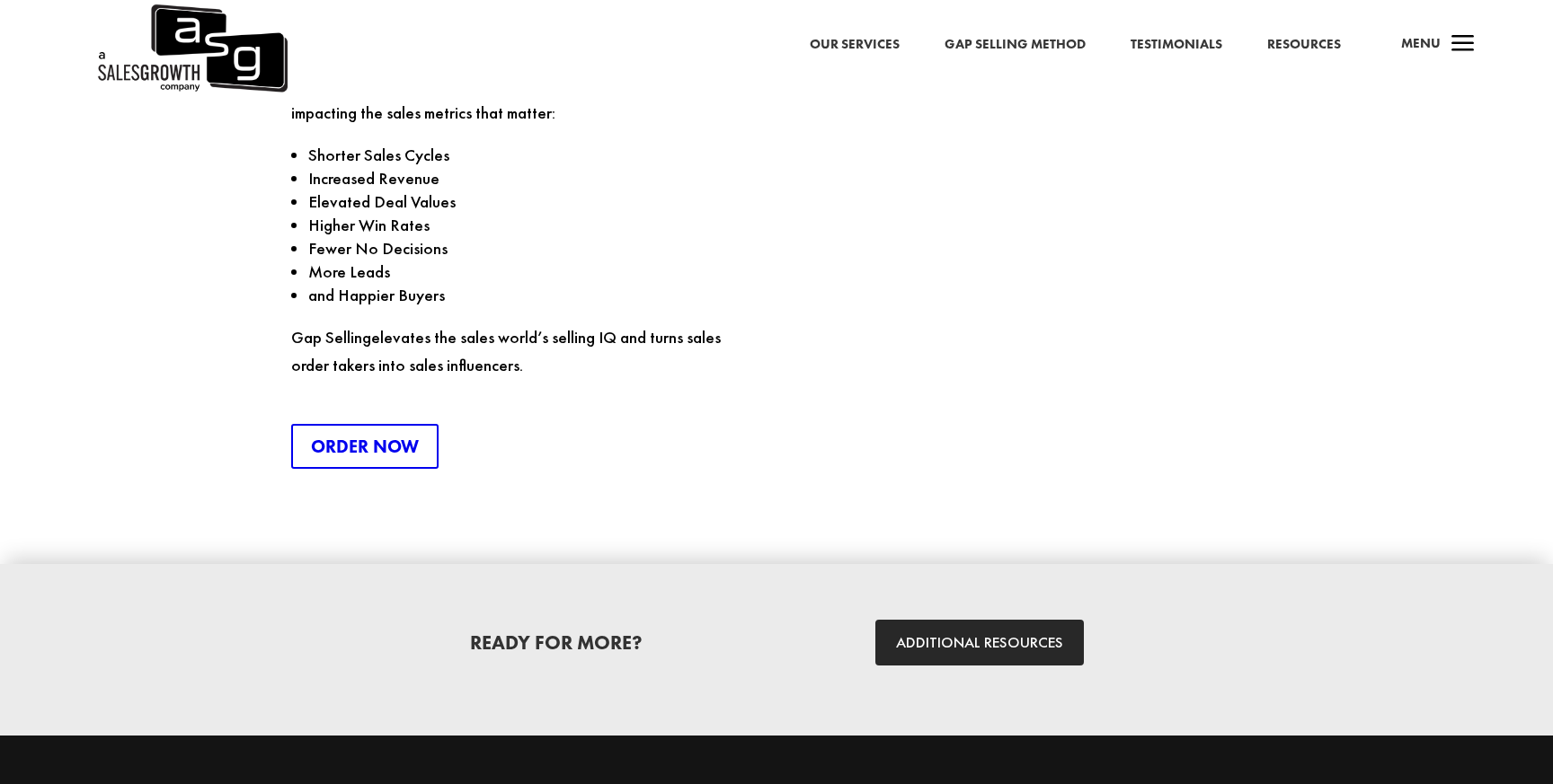
scroll to position [2600, 0]
click at [431, 429] on link "Order Now" at bounding box center [372, 447] width 160 height 45
